Goal: Check status: Check status

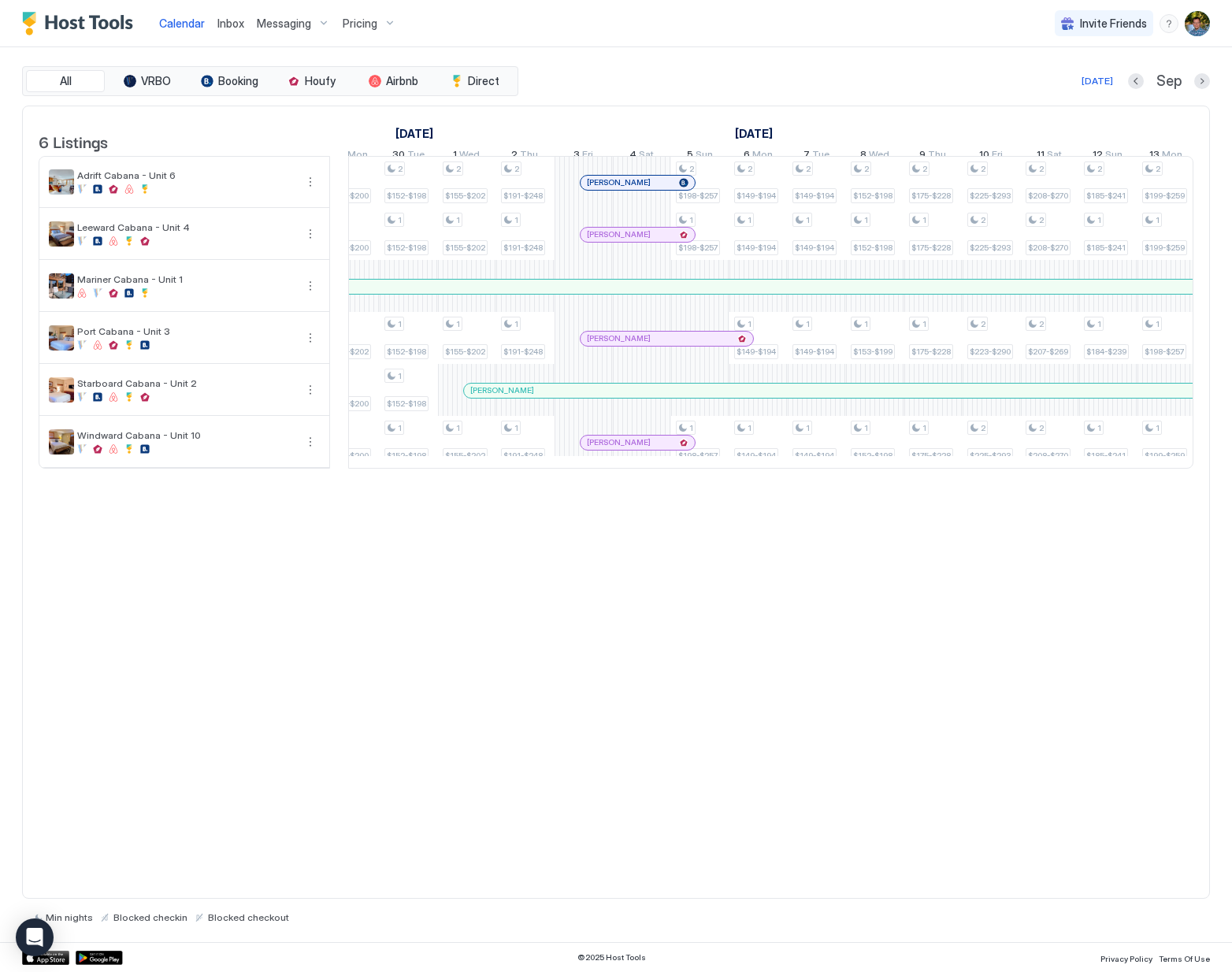
scroll to position [0, 396]
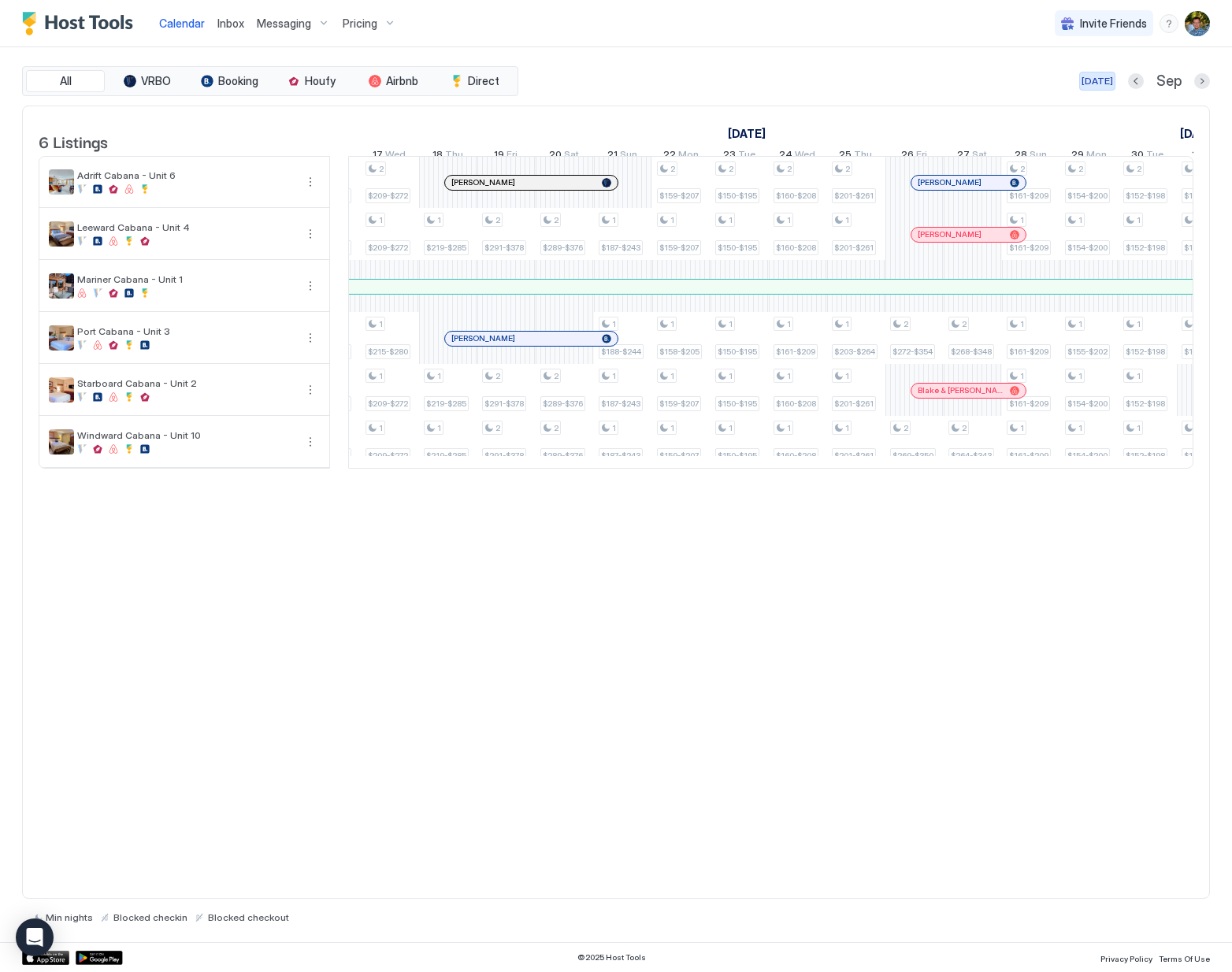
click at [1096, 83] on div "[DATE]" at bounding box center [1097, 81] width 32 height 14
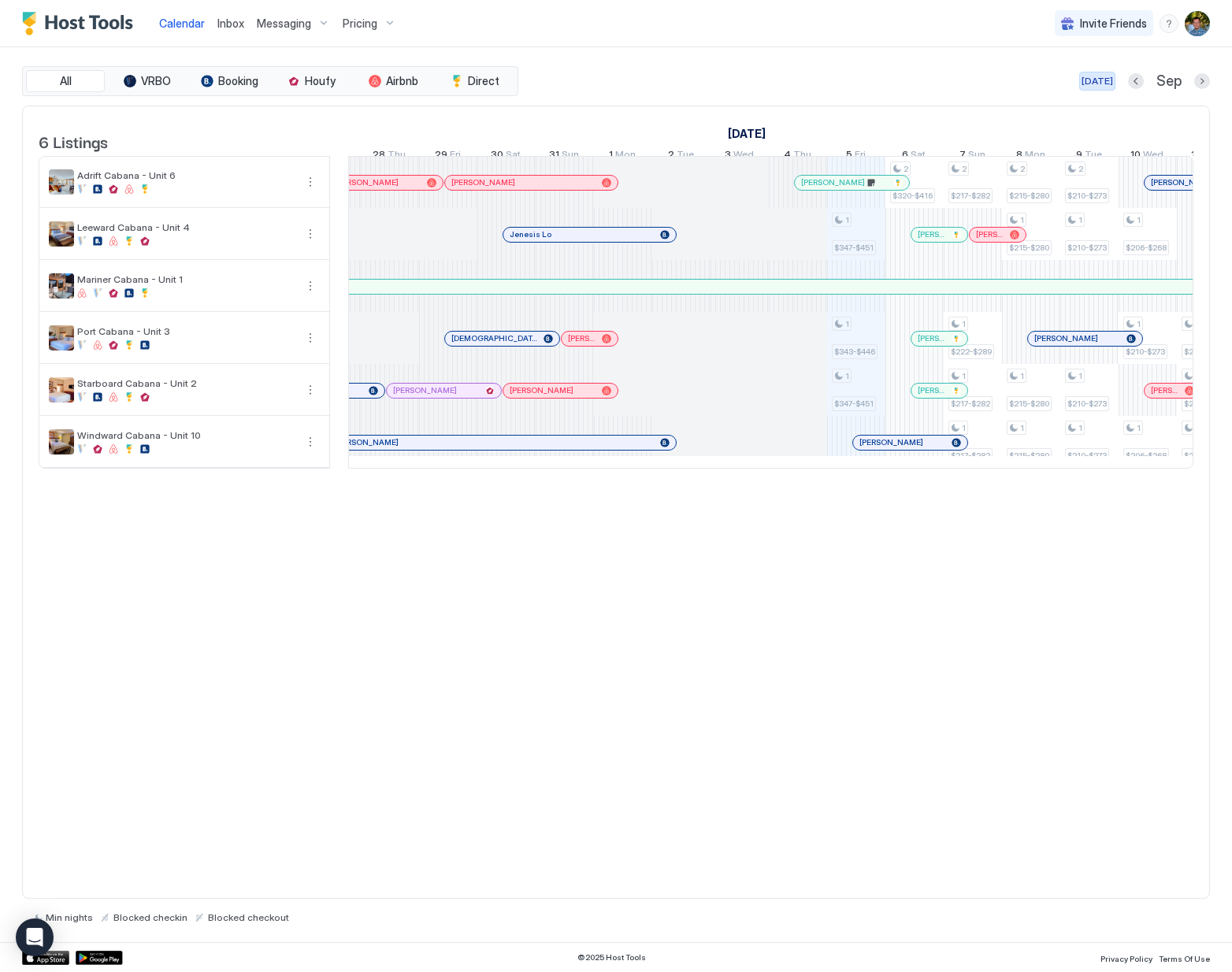
scroll to position [0, 875]
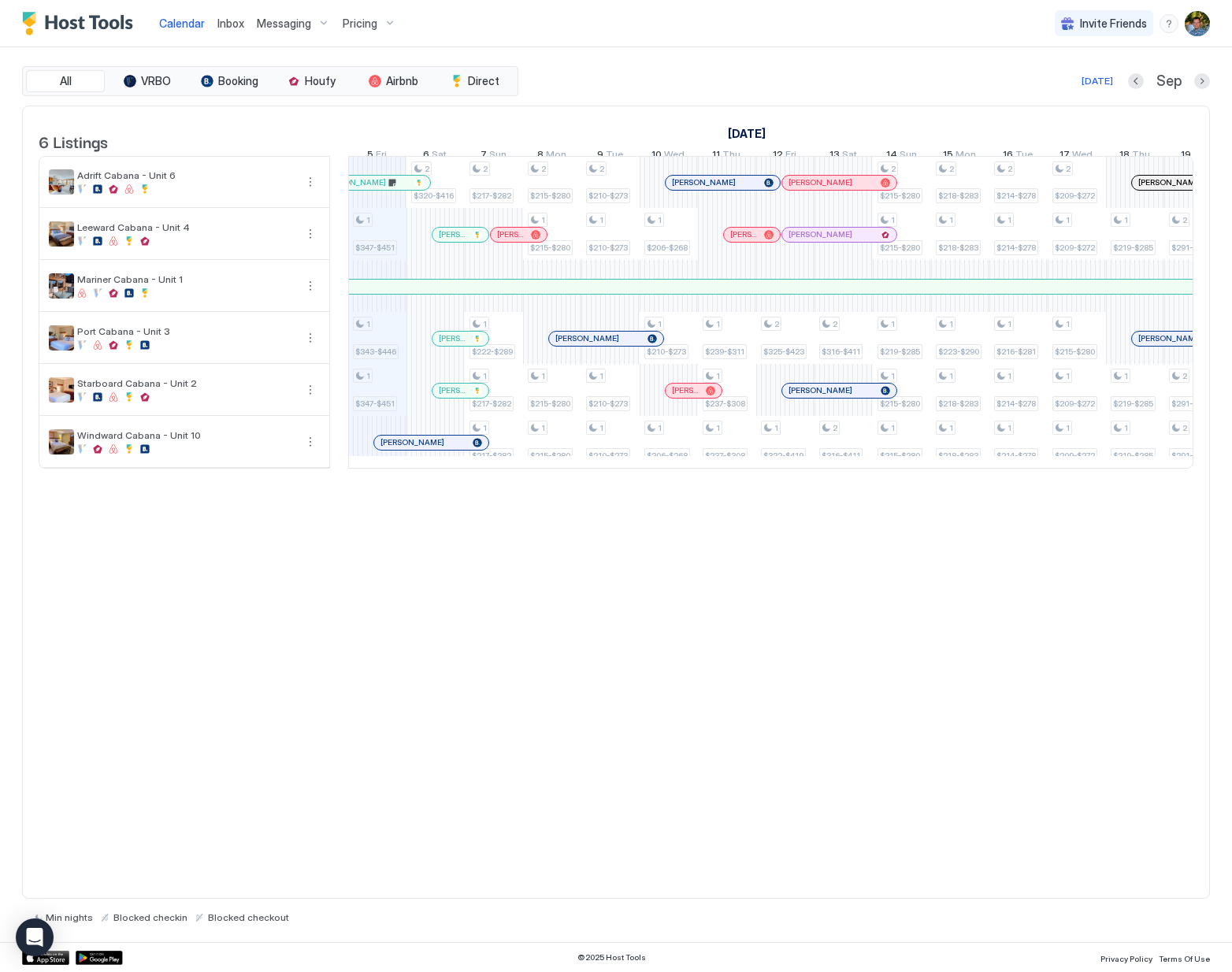
click at [459, 397] on div at bounding box center [462, 390] width 12 height 12
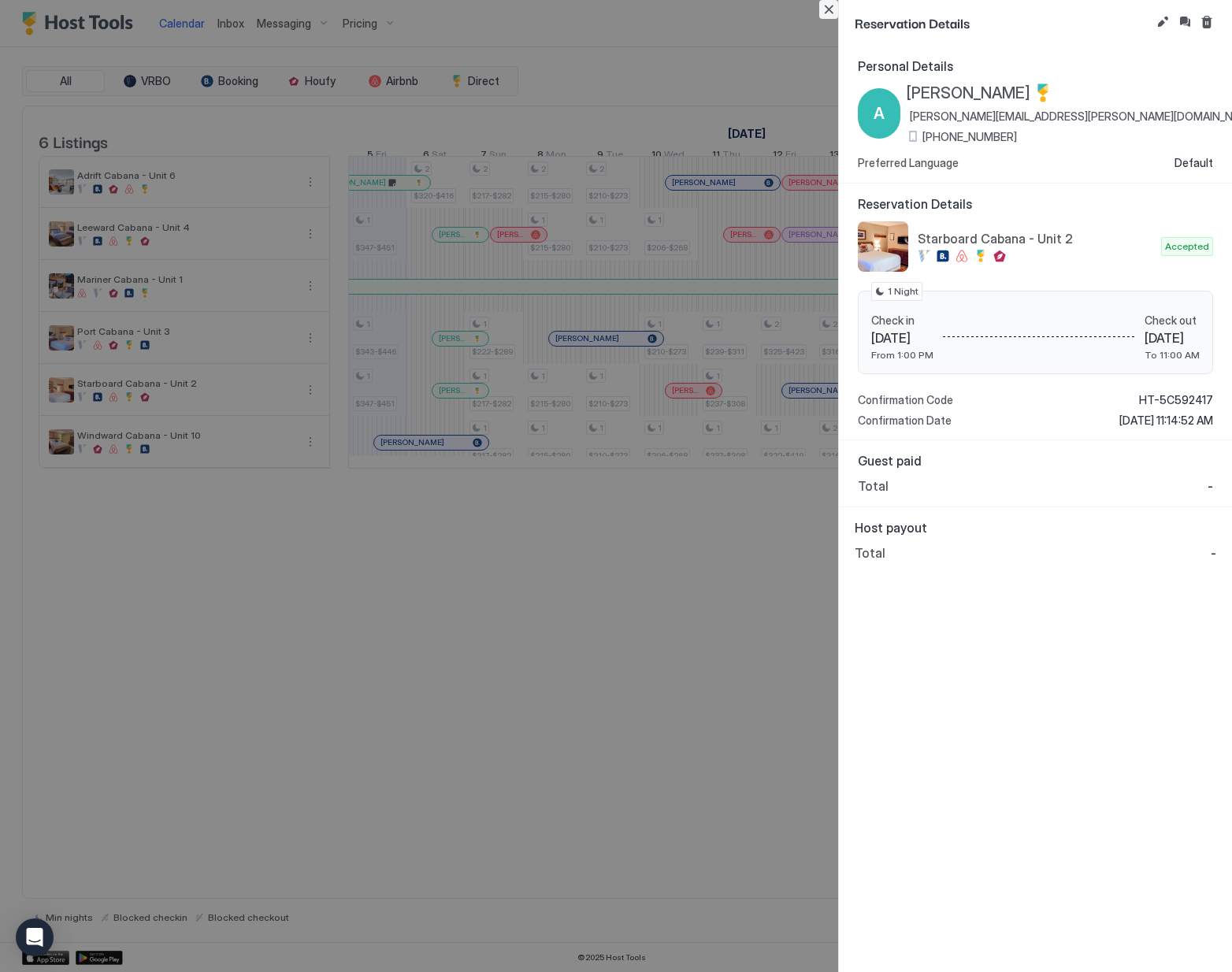
click at [831, 12] on button "Close" at bounding box center [829, 10] width 19 height 19
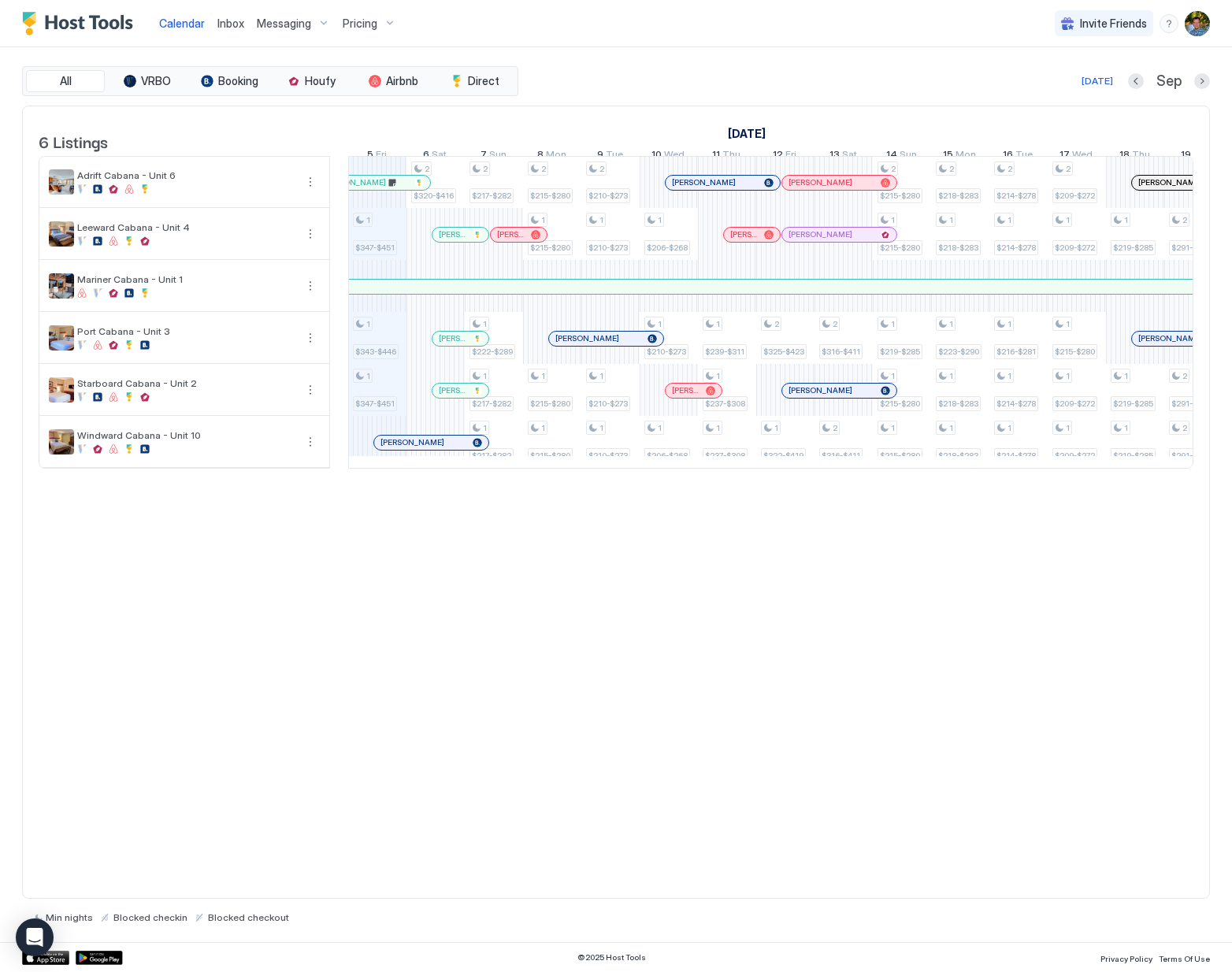
click at [451, 346] on div "[PERSON_NAME]" at bounding box center [460, 338] width 56 height 14
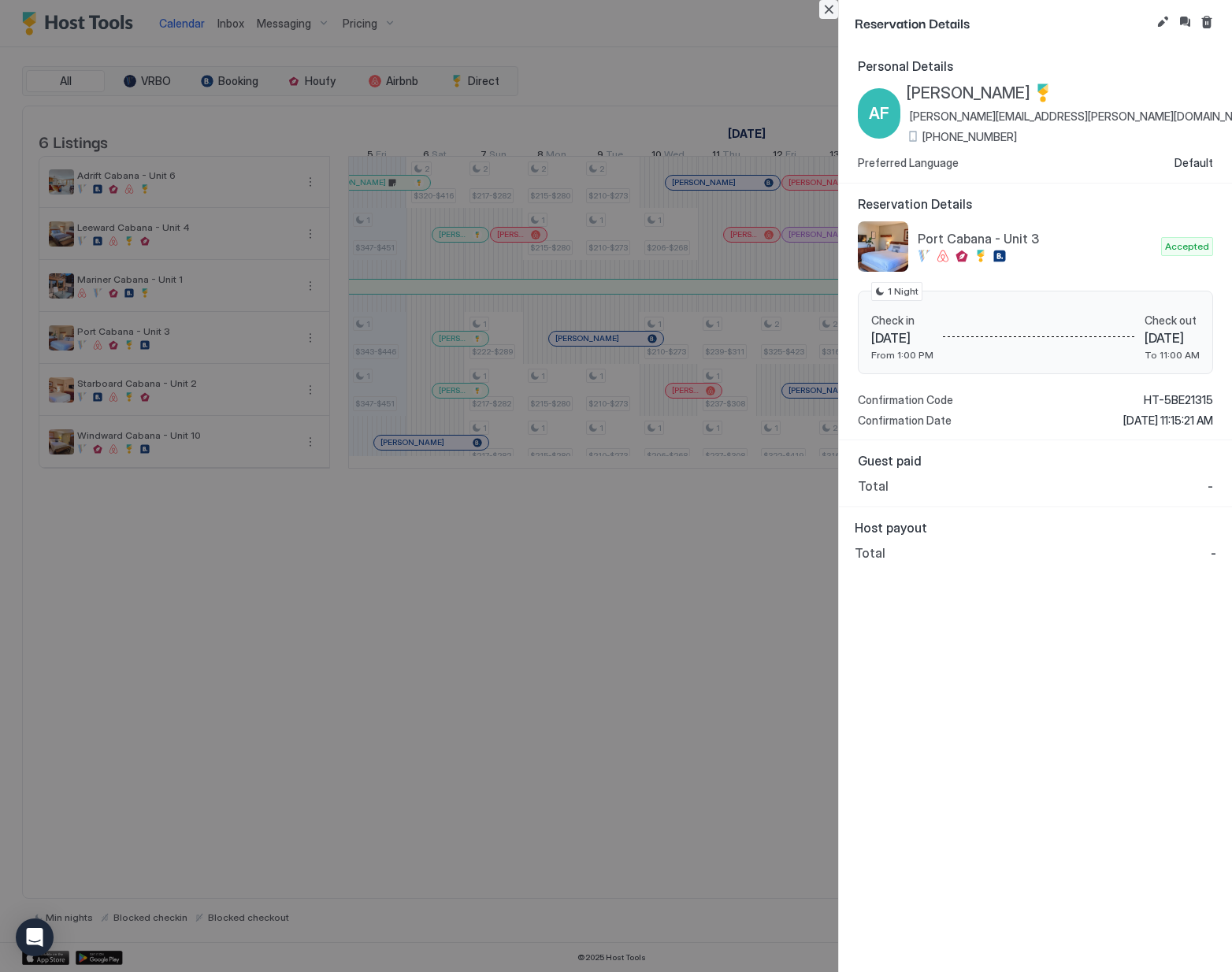
click at [831, 13] on button "Close" at bounding box center [829, 10] width 19 height 19
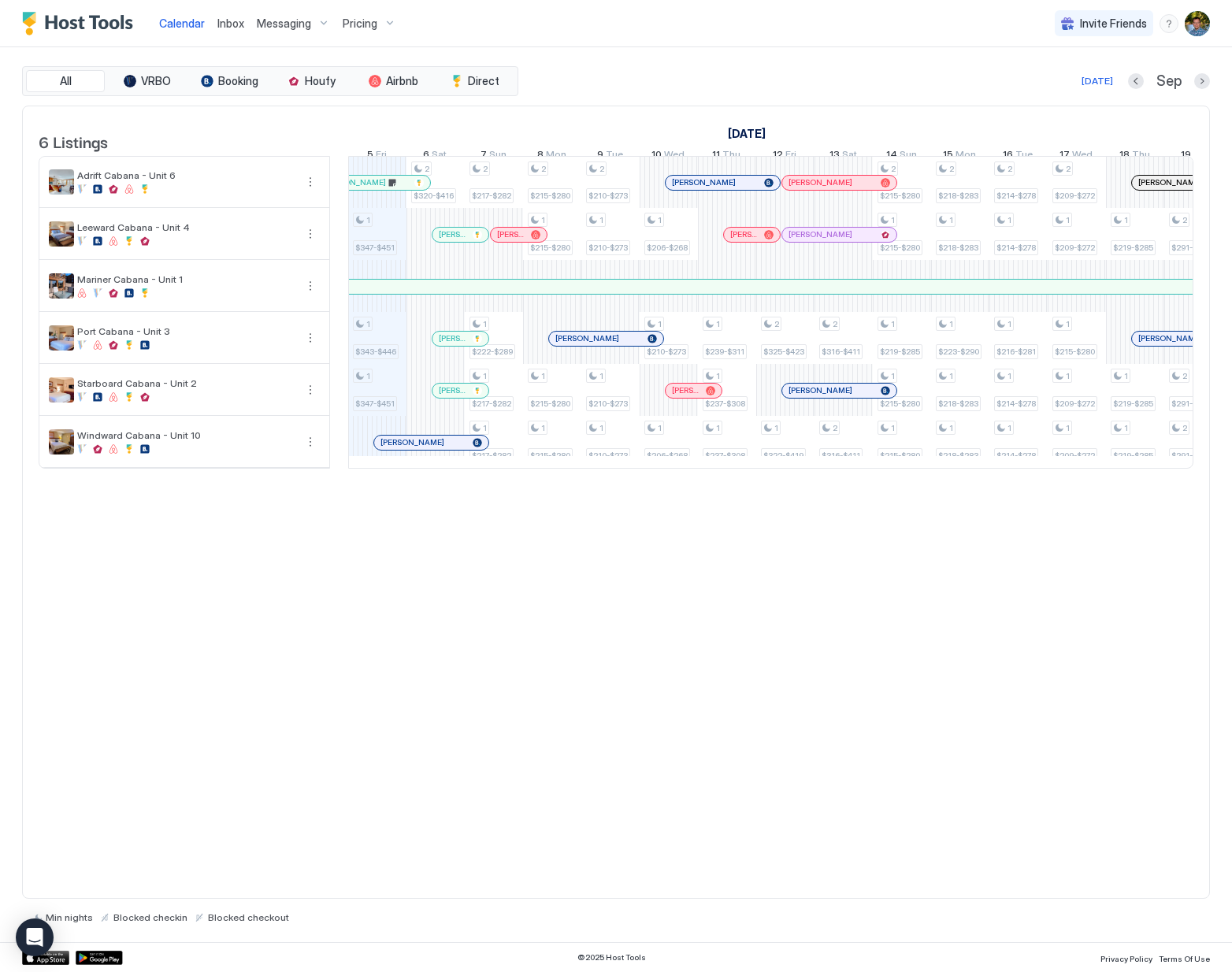
click at [448, 242] on div at bounding box center [446, 234] width 12 height 12
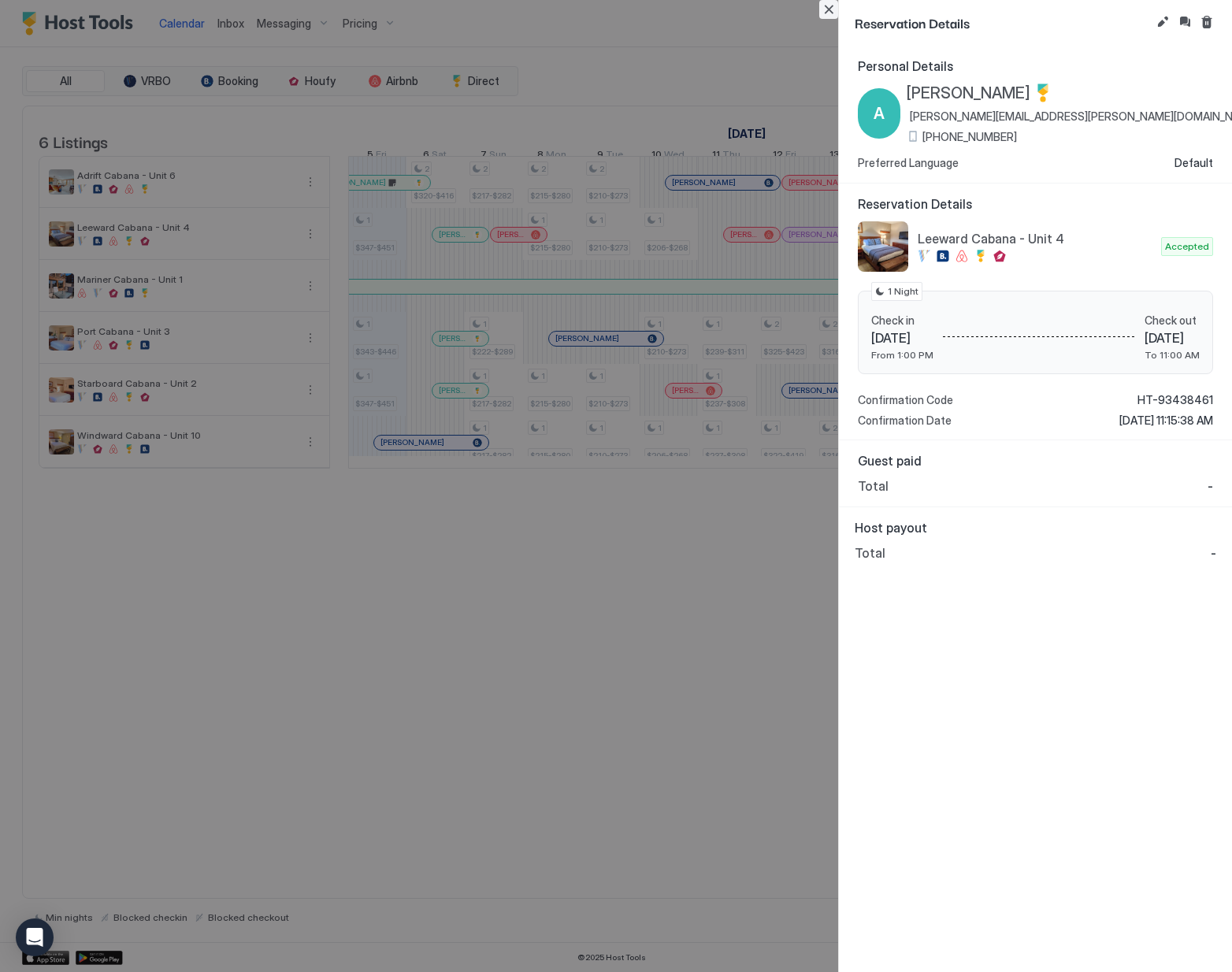
click at [827, 15] on button "Close" at bounding box center [829, 10] width 19 height 19
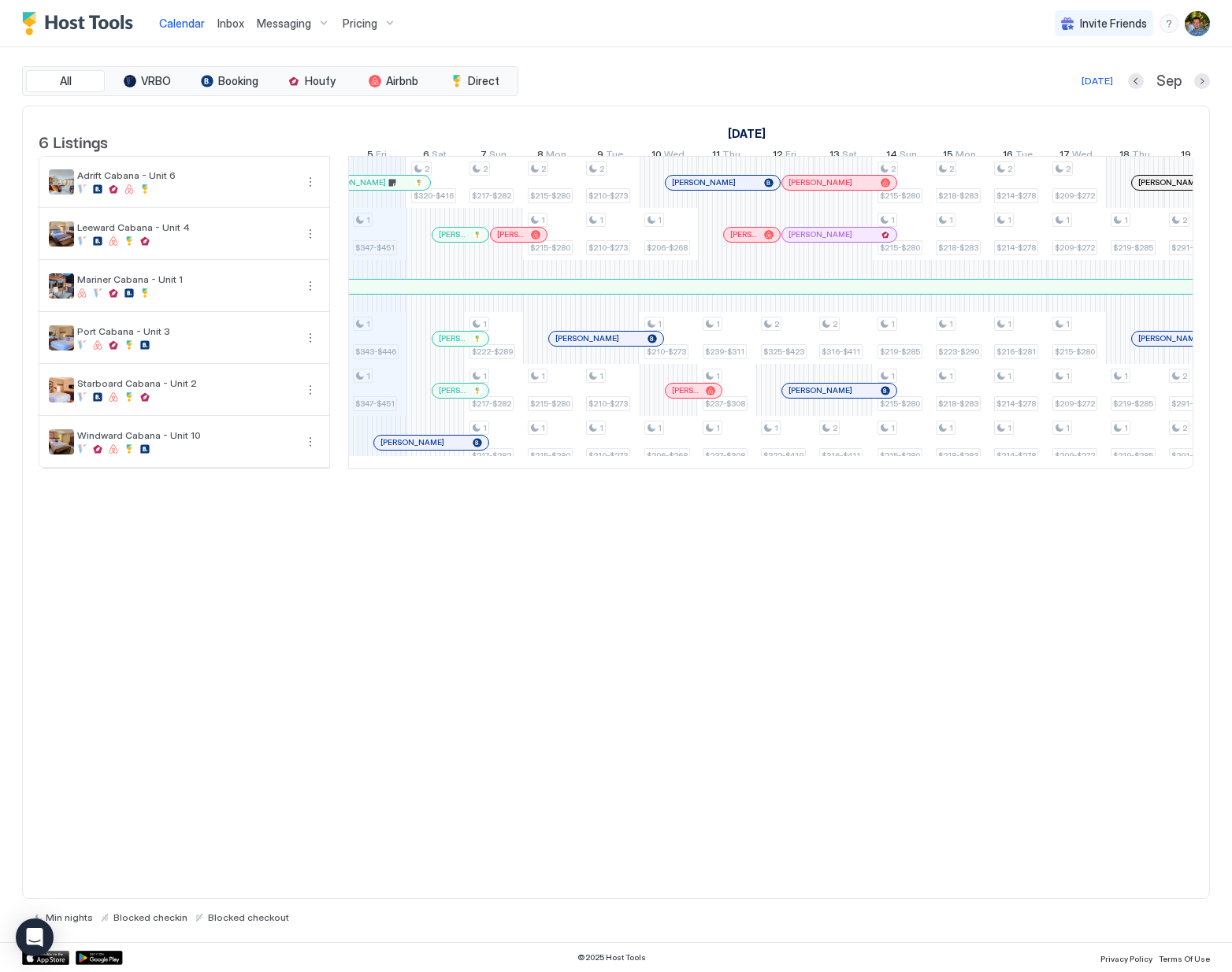
click at [773, 622] on div "6 Listings [DATE] [DATE] [DATE] 21 Thu 22 Fri 23 Sat 24 Sun 25 Mon 26 Tue 27 We…" at bounding box center [616, 502] width 1188 height 794
click at [517, 242] on div at bounding box center [517, 234] width 12 height 12
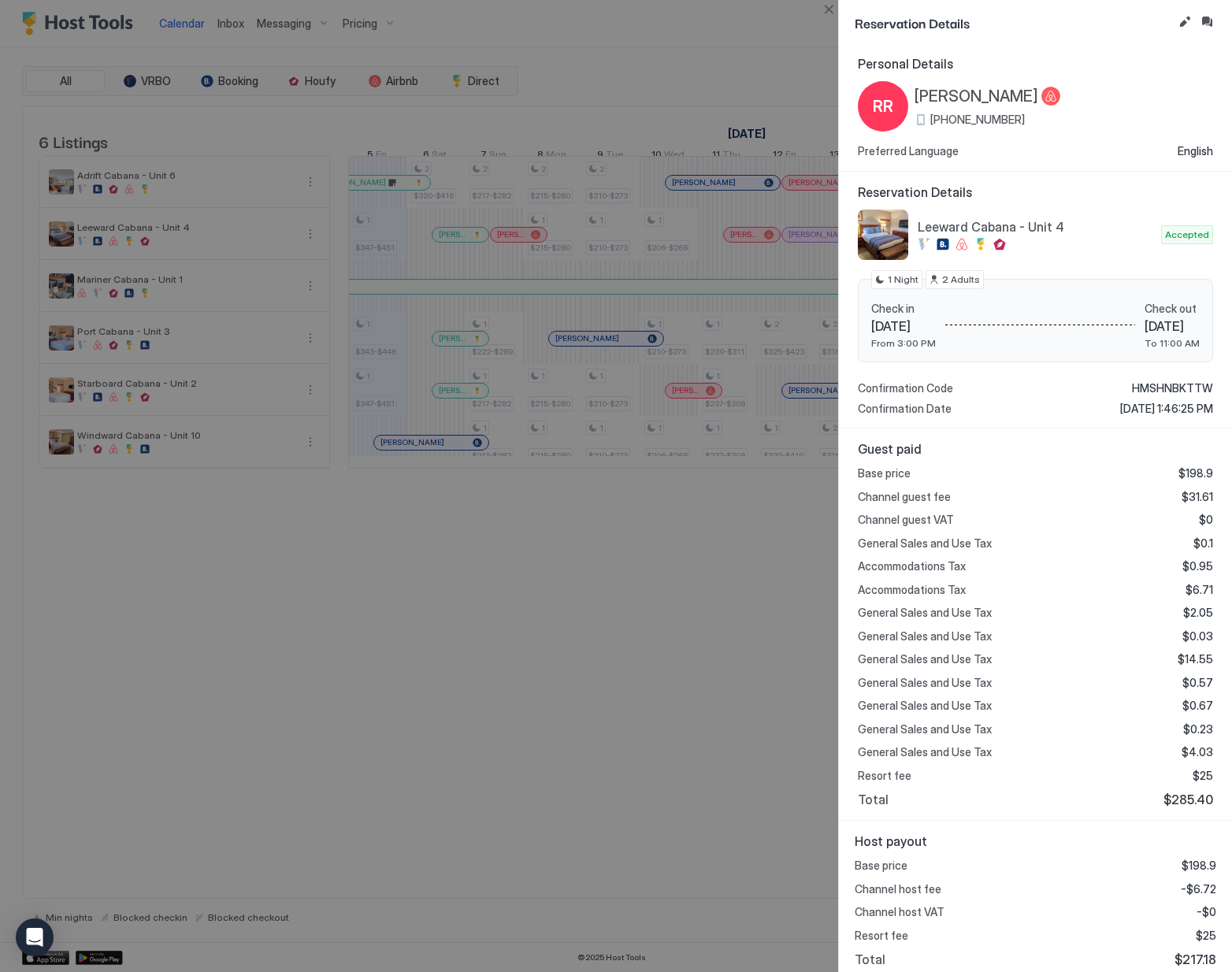
scroll to position [0, 0]
click at [831, 7] on button "Close" at bounding box center [829, 10] width 19 height 19
